Goal: Information Seeking & Learning: Learn about a topic

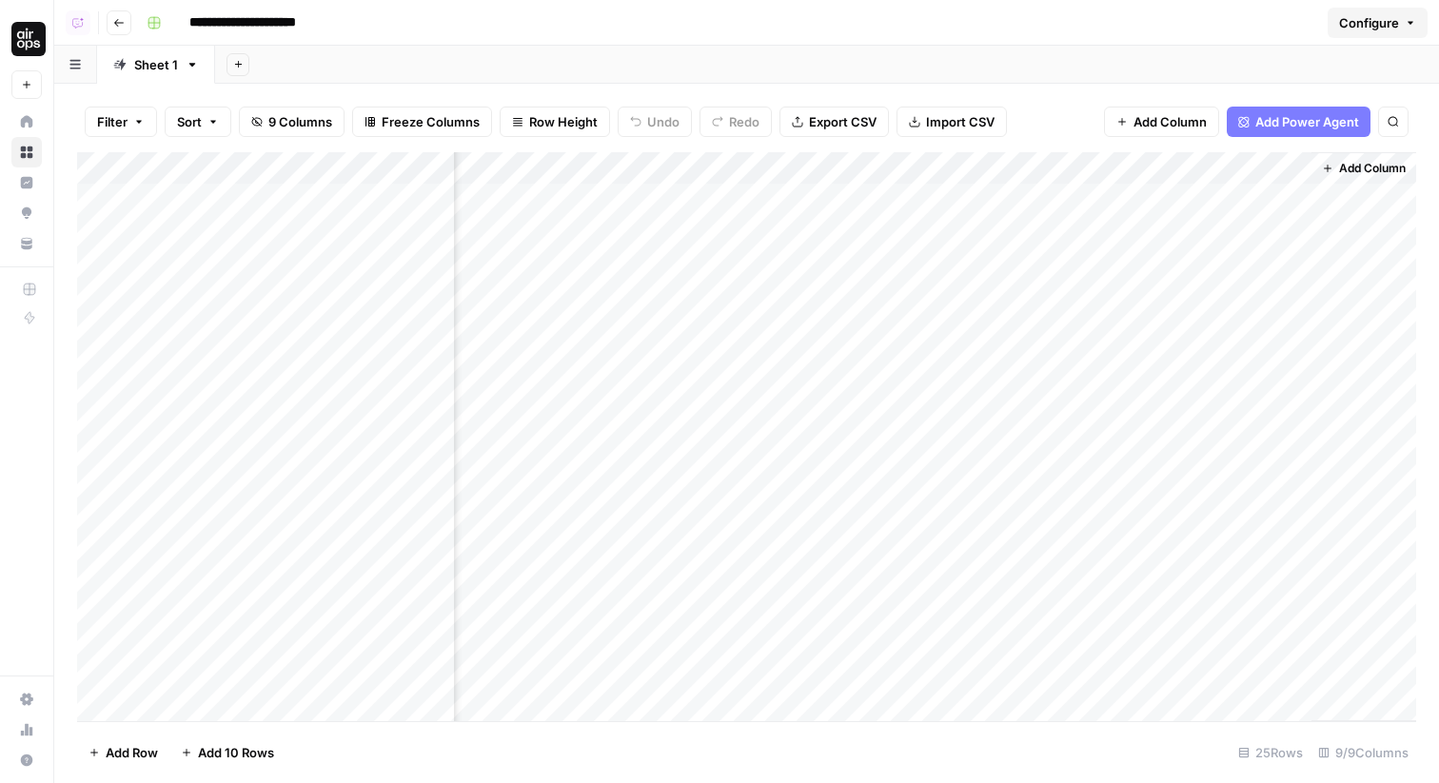
scroll to position [130, 632]
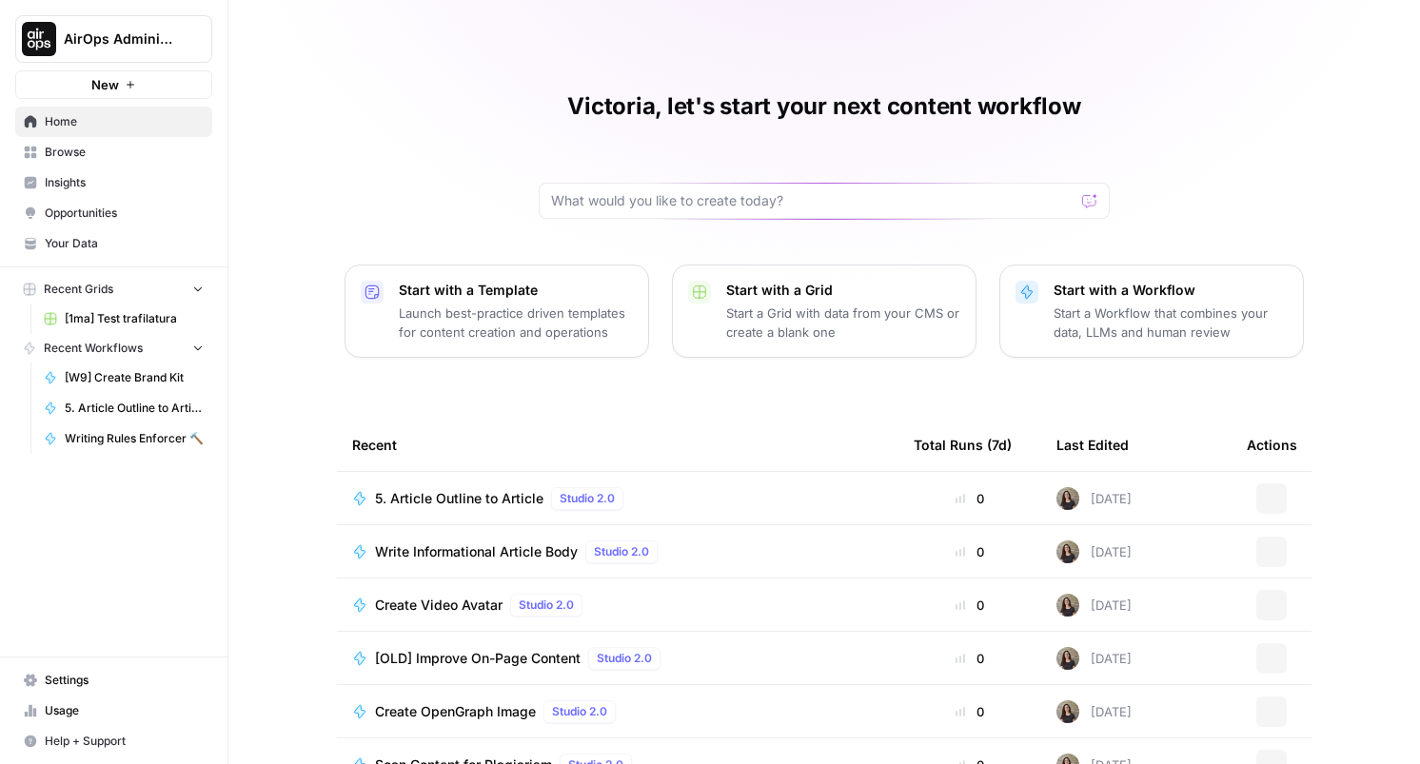
click at [51, 180] on span "Insights" at bounding box center [124, 182] width 159 height 17
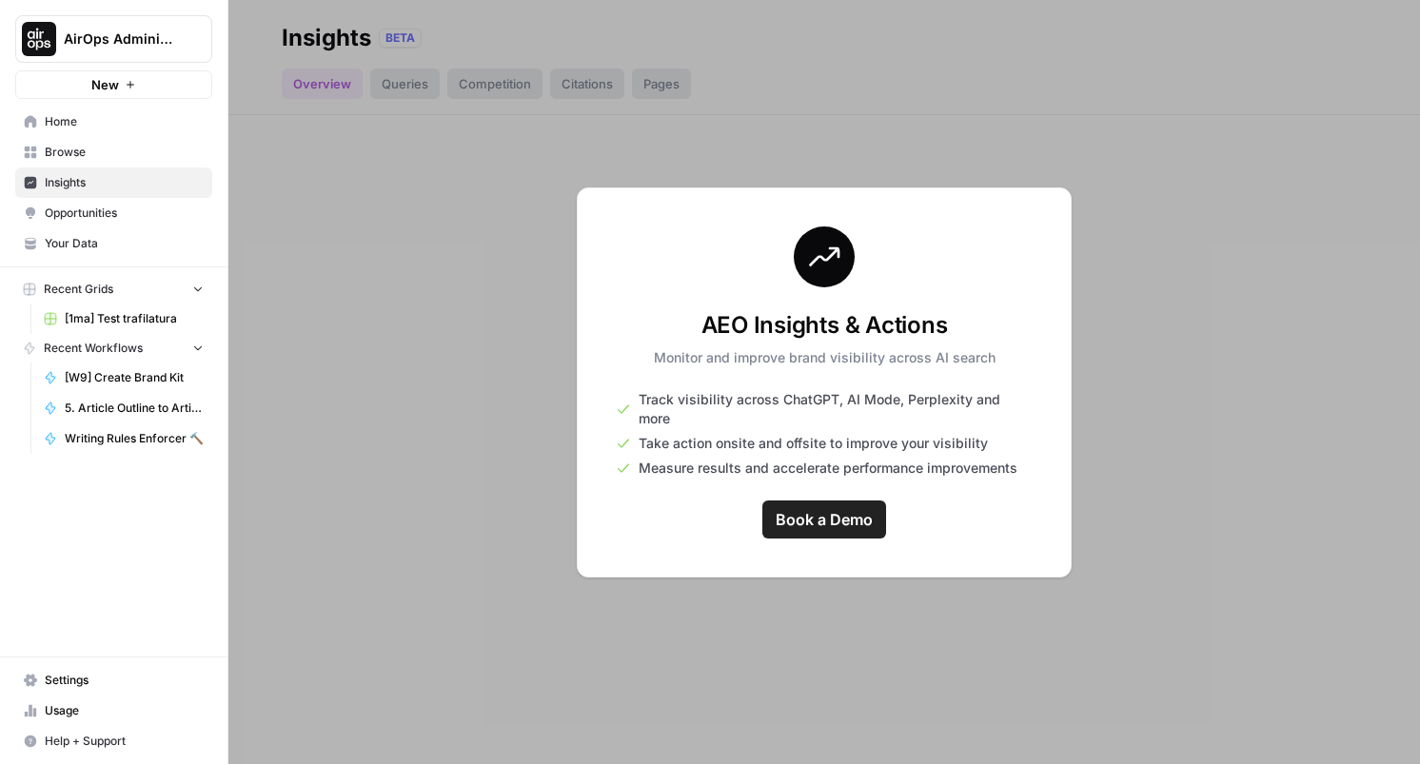
click at [151, 59] on button "AirOps Administrative" at bounding box center [113, 39] width 197 height 48
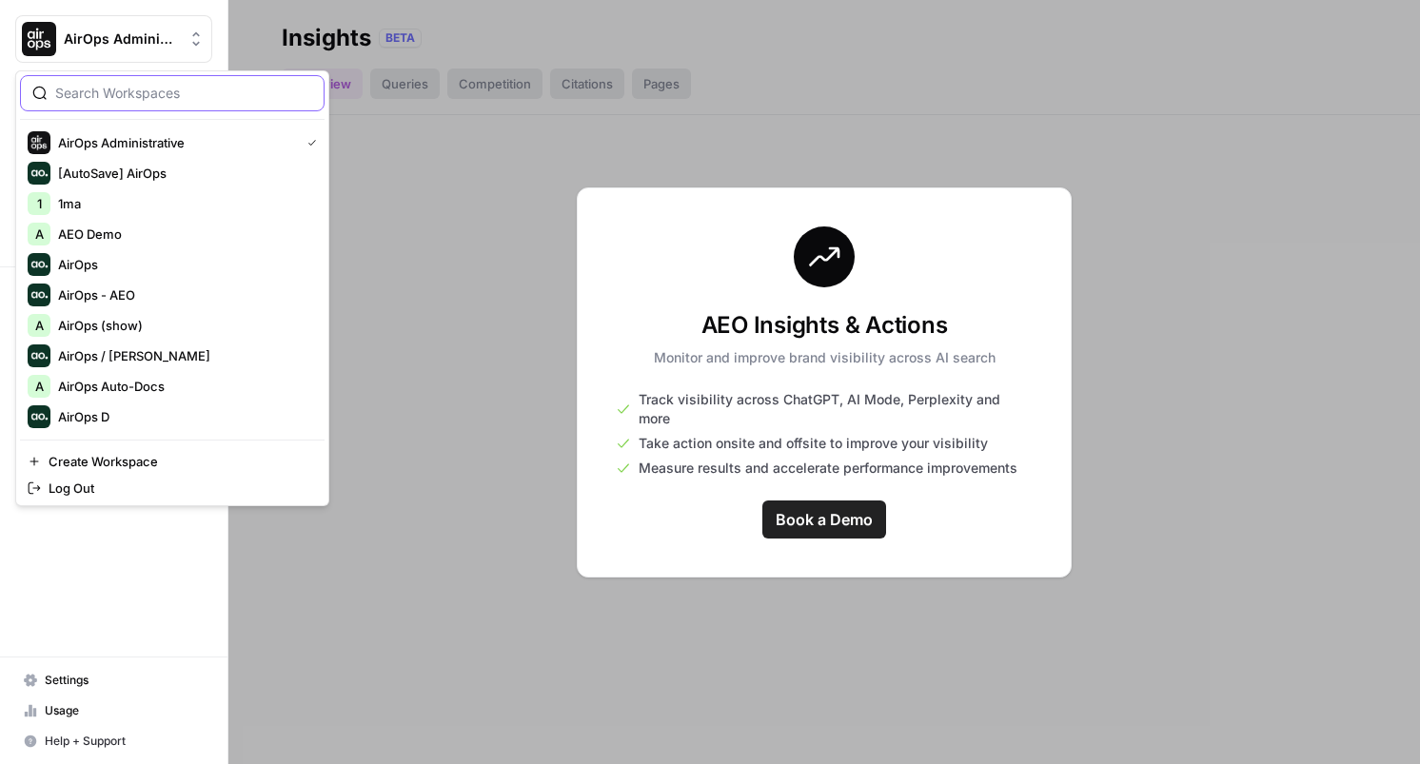
click at [120, 89] on input "search" at bounding box center [183, 93] width 257 height 19
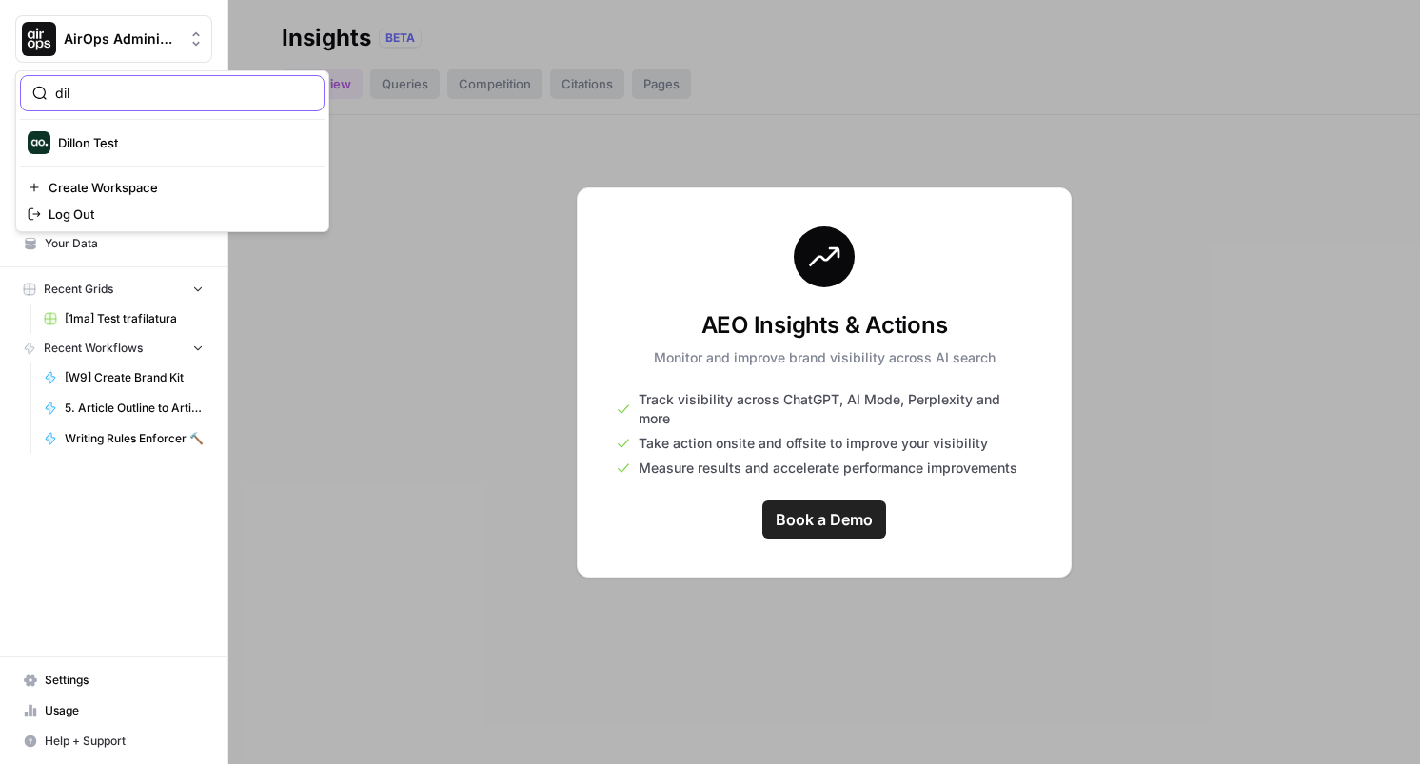
type input "dil"
click at [89, 135] on span "Dillon Test" at bounding box center [183, 142] width 251 height 19
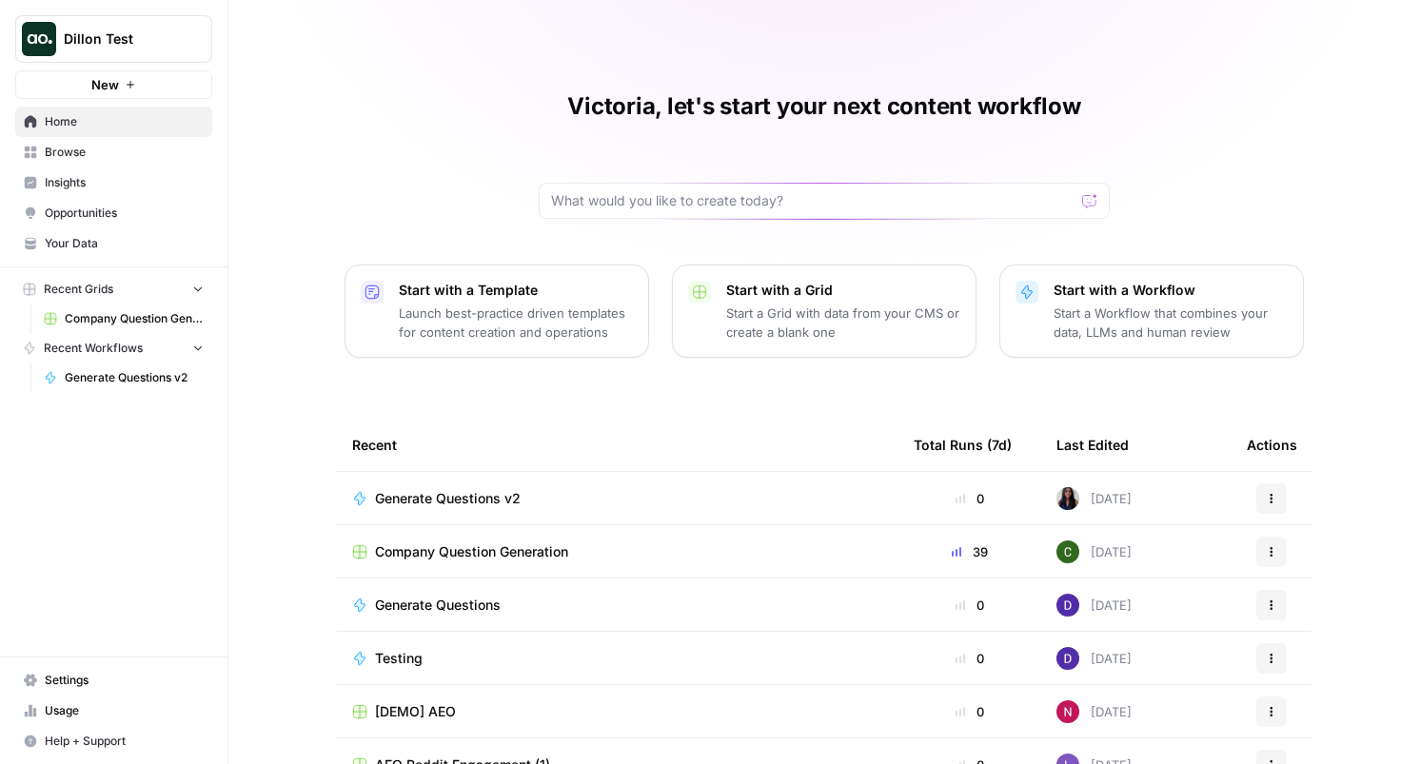
click at [100, 189] on span "Insights" at bounding box center [124, 182] width 159 height 17
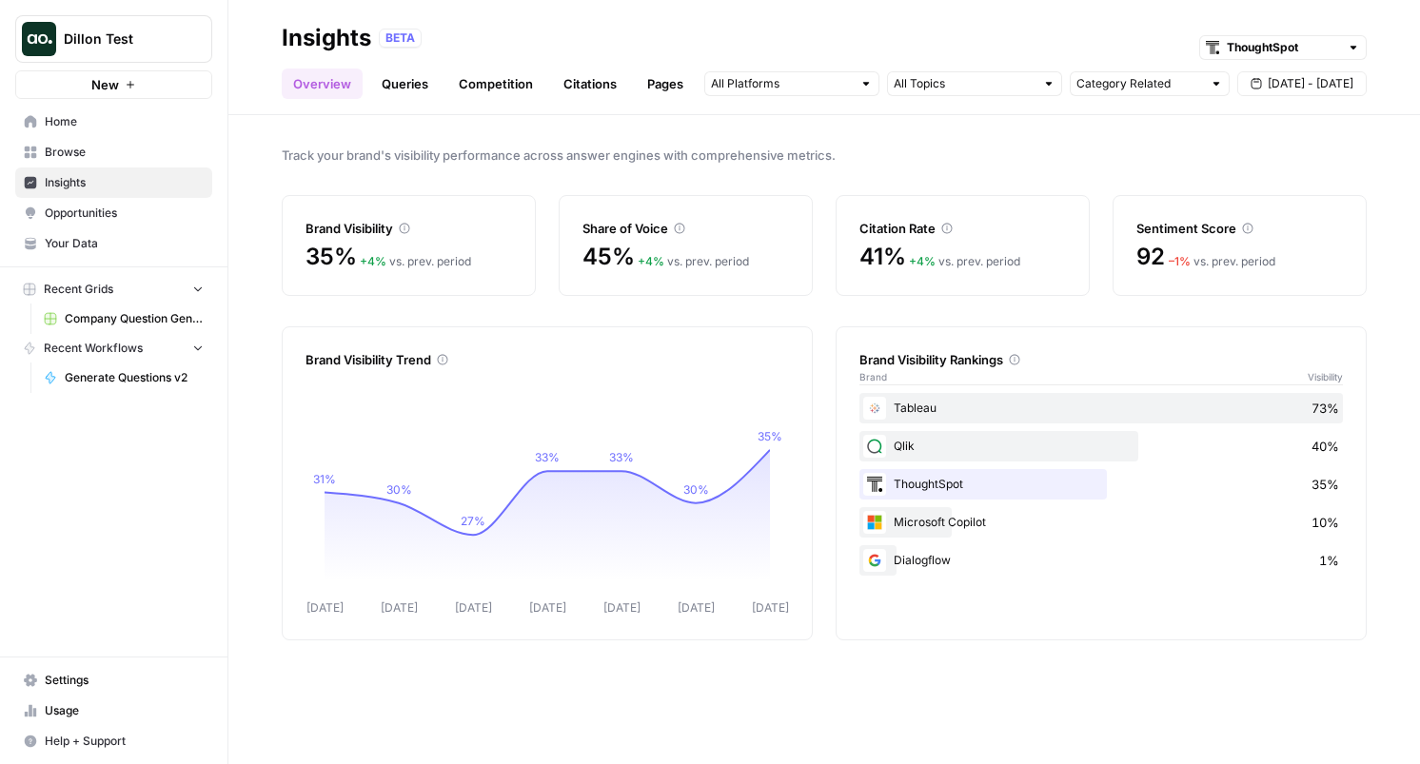
click at [401, 82] on link "Queries" at bounding box center [404, 84] width 69 height 30
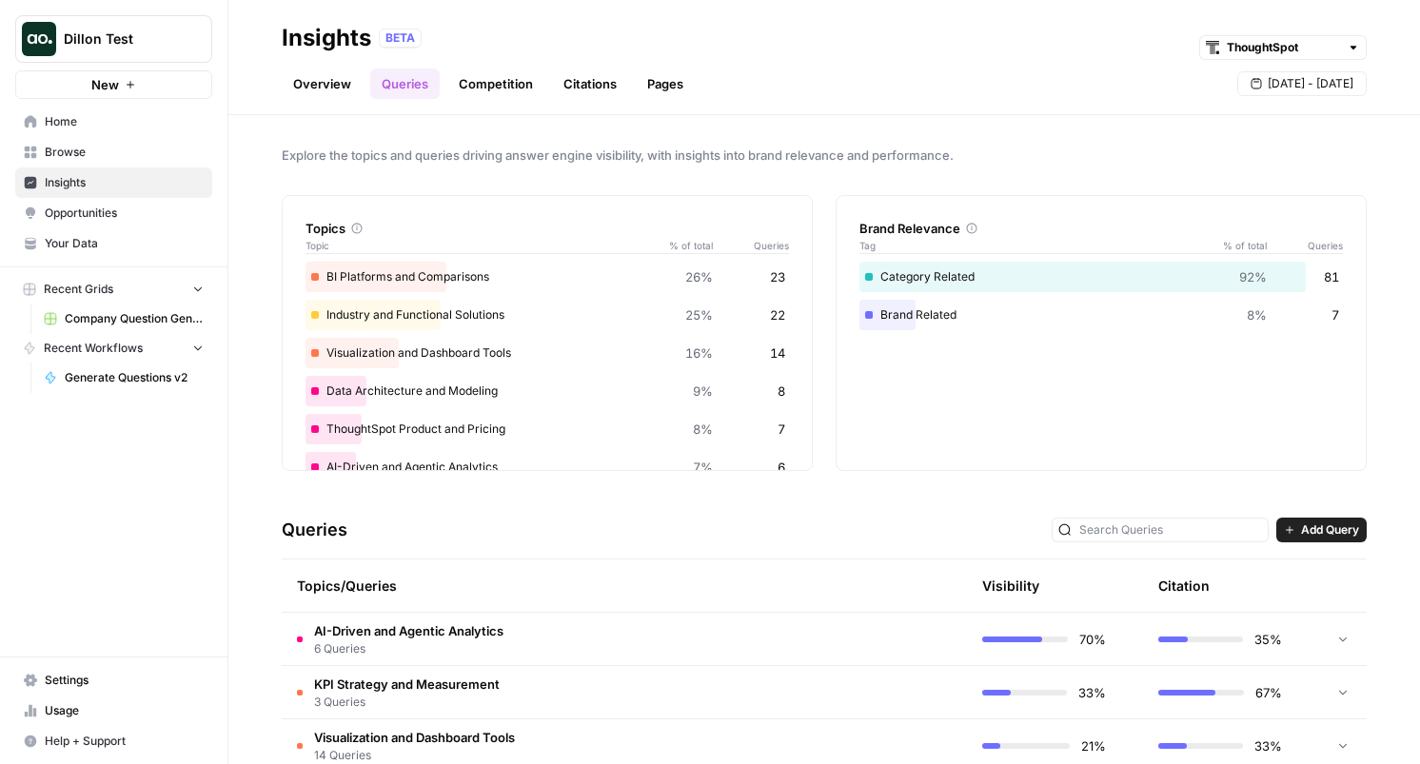
scroll to position [23, 0]
click at [314, 543] on div "Queries Add Query" at bounding box center [824, 530] width 1085 height 58
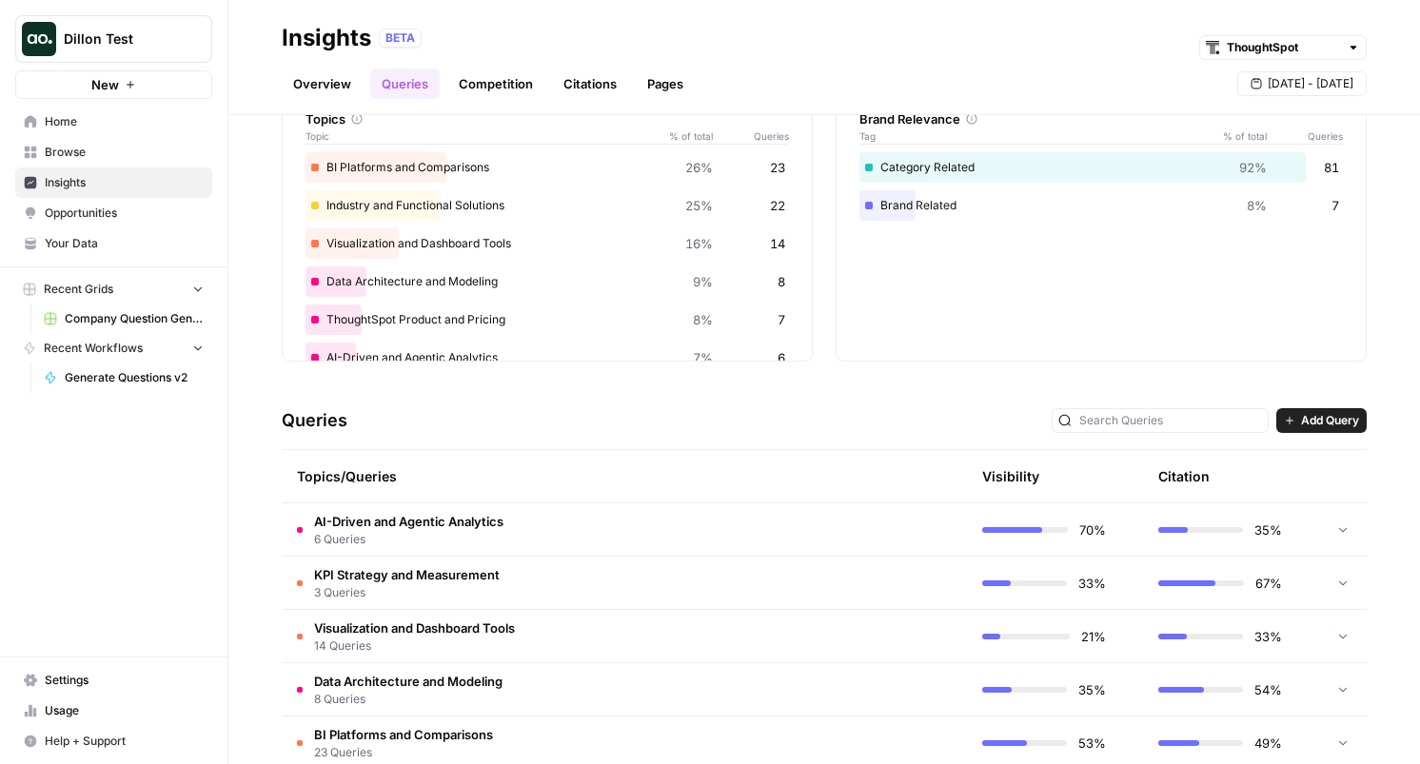
scroll to position [119, 0]
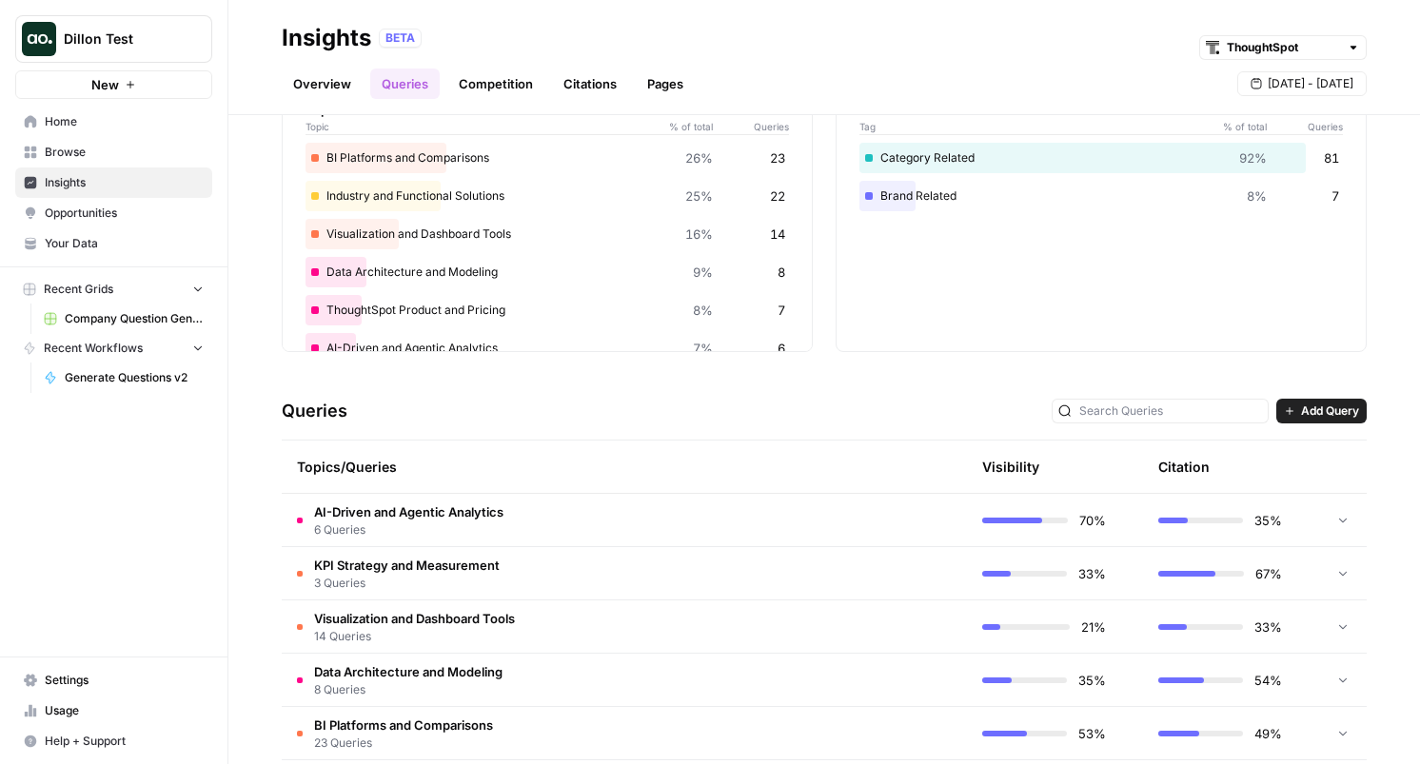
click at [394, 502] on span "AI-Driven and Agentic Analytics" at bounding box center [408, 511] width 189 height 19
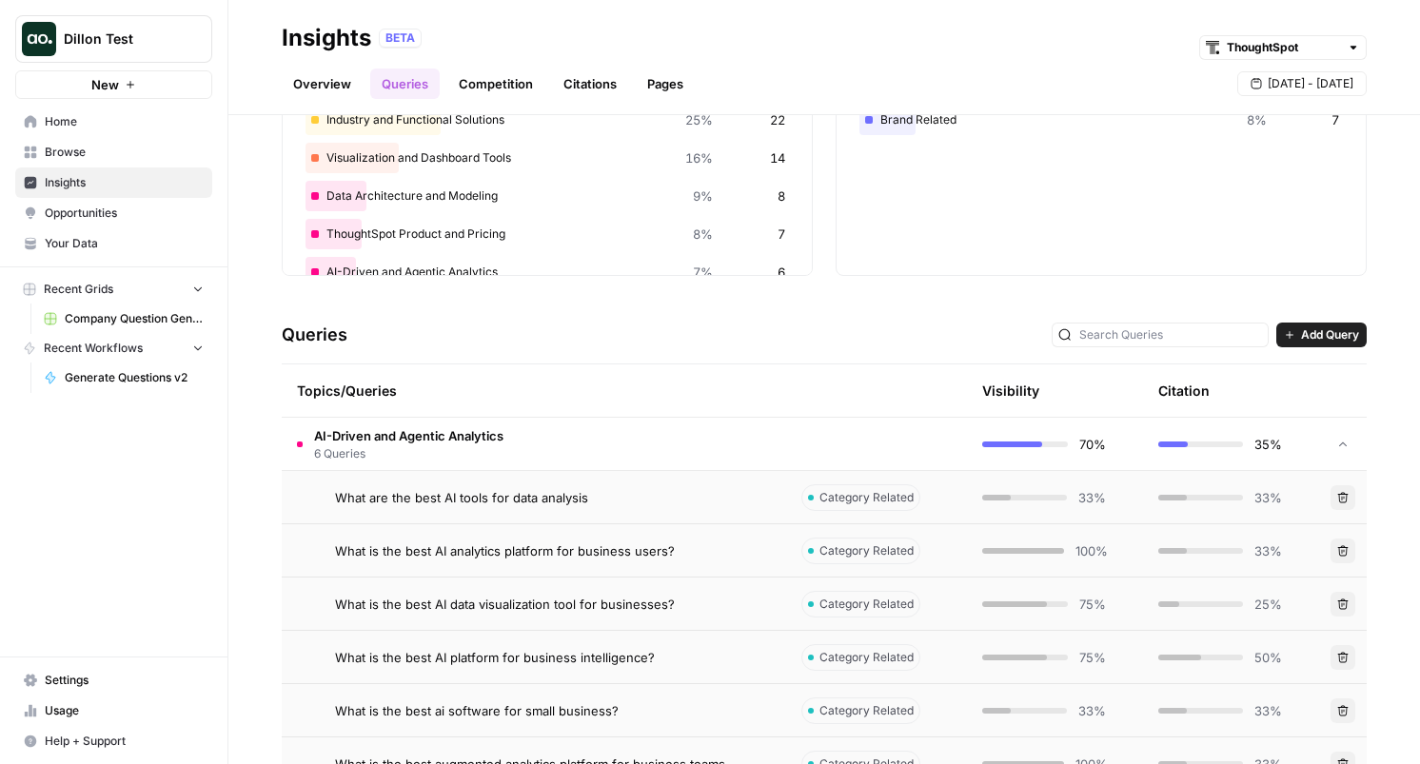
scroll to position [197, 0]
click at [552, 486] on span "What are the best AI tools for data analysis" at bounding box center [461, 495] width 253 height 19
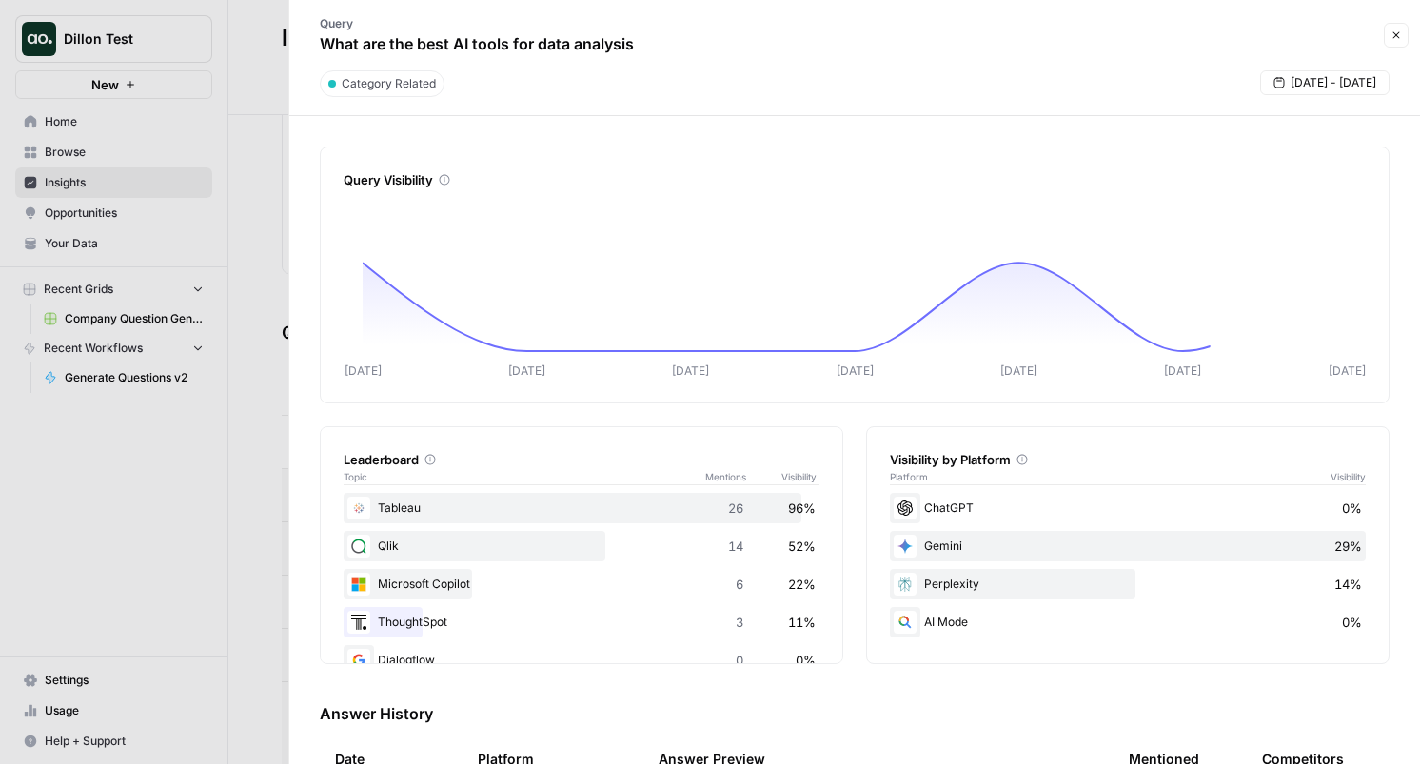
click at [270, 418] on div at bounding box center [710, 382] width 1420 height 764
